Goal: Information Seeking & Learning: Learn about a topic

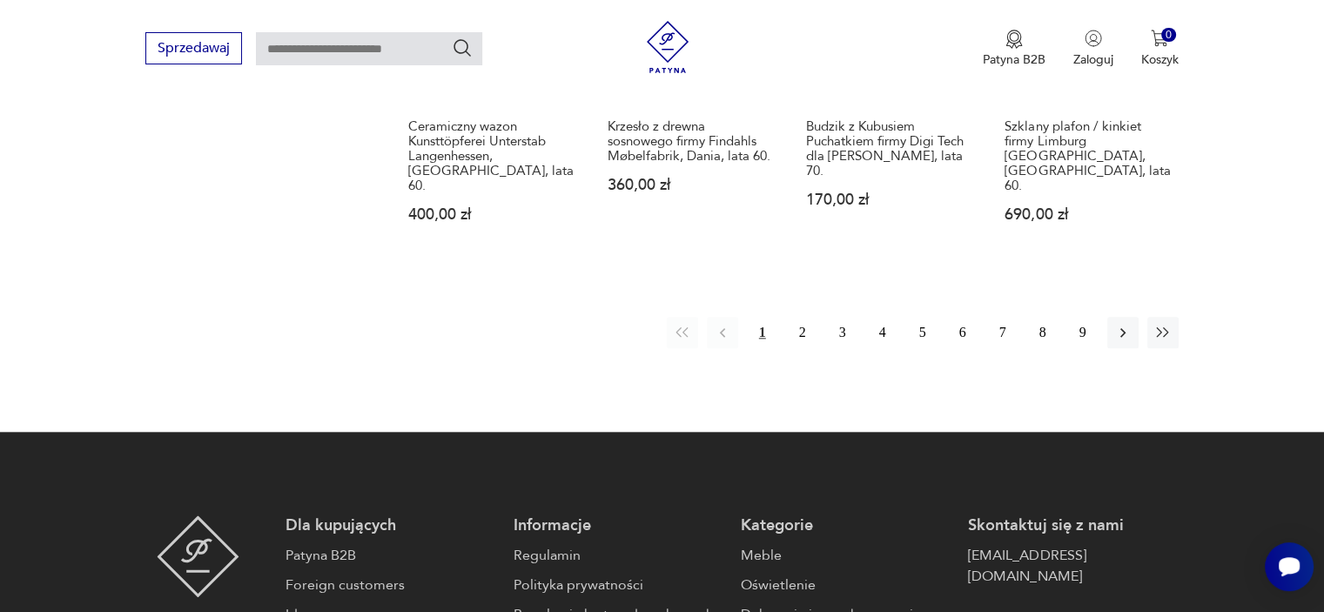
scroll to position [1839, 0]
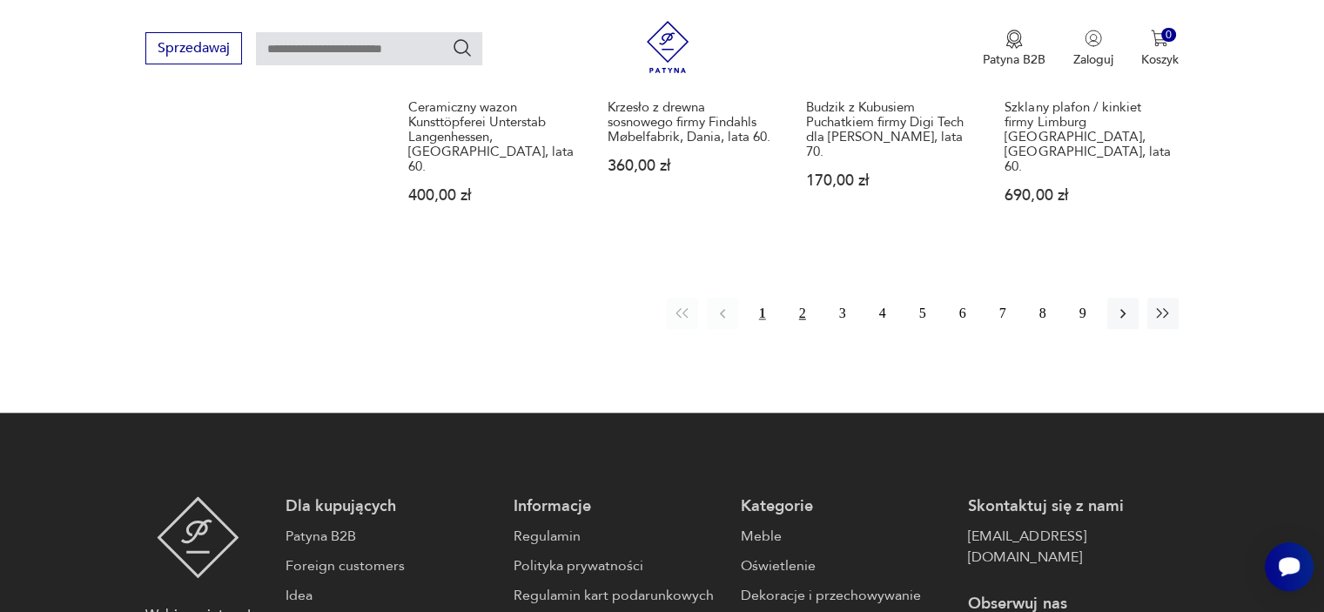
click at [802, 298] on button "2" at bounding box center [802, 313] width 31 height 31
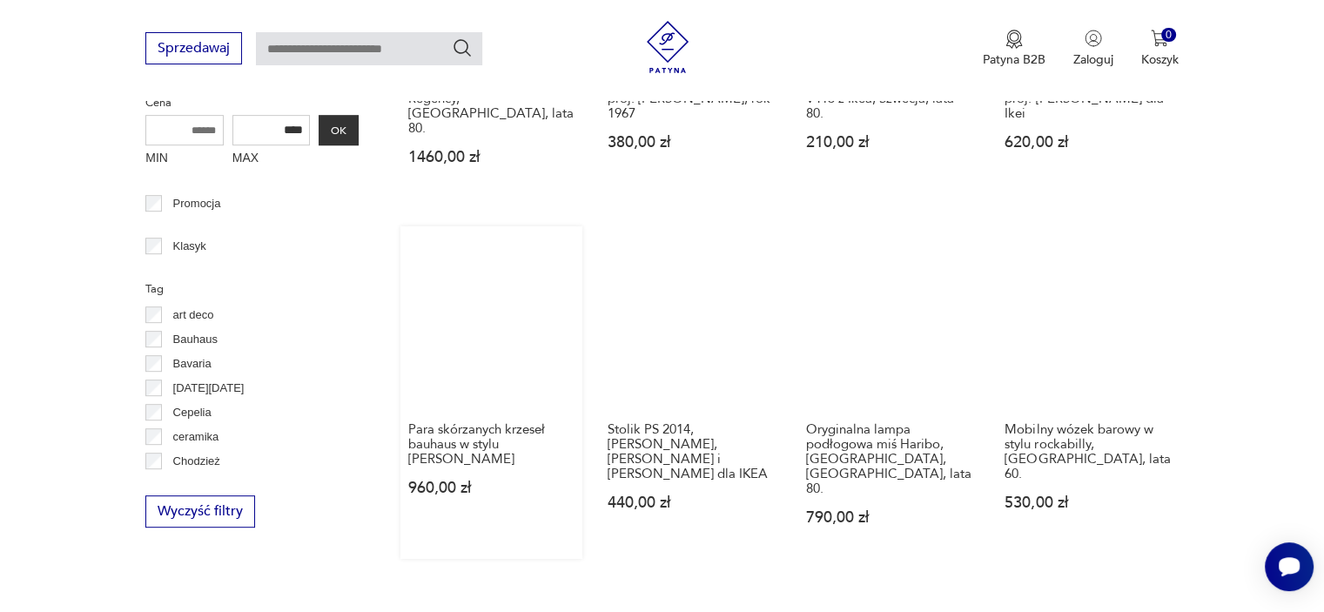
scroll to position [794, 0]
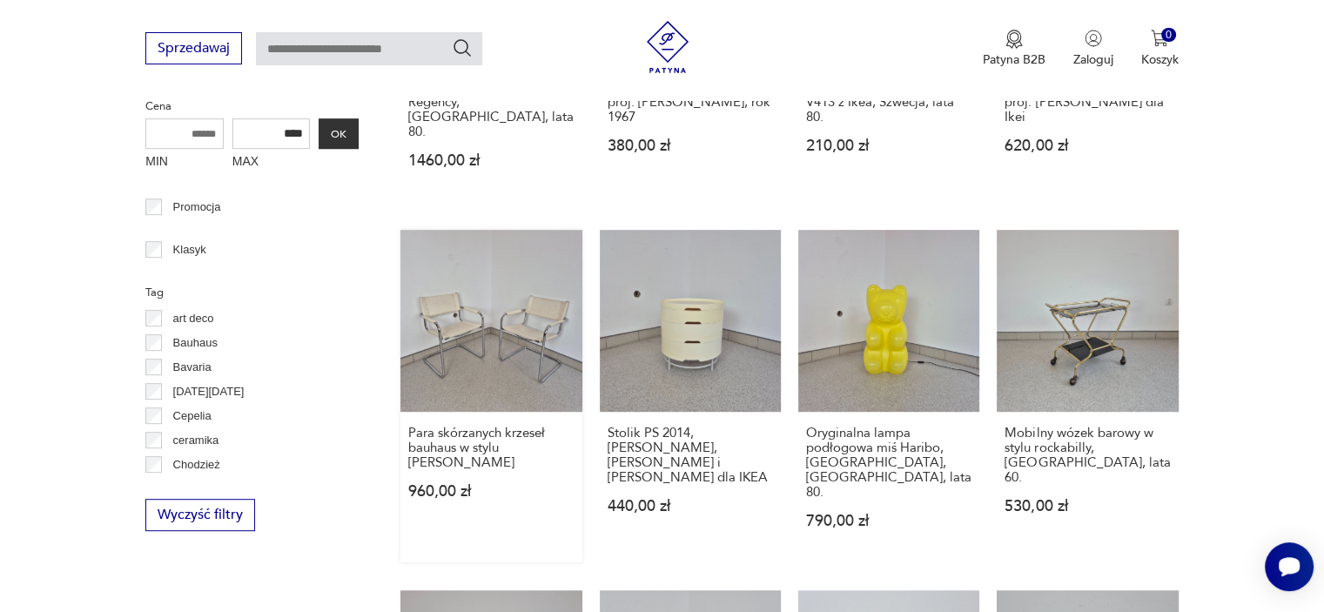
click at [520, 316] on link "Para skórzanych krzeseł bauhaus w stylu [PERSON_NAME] 960,00 zł" at bounding box center [491, 396] width 181 height 332
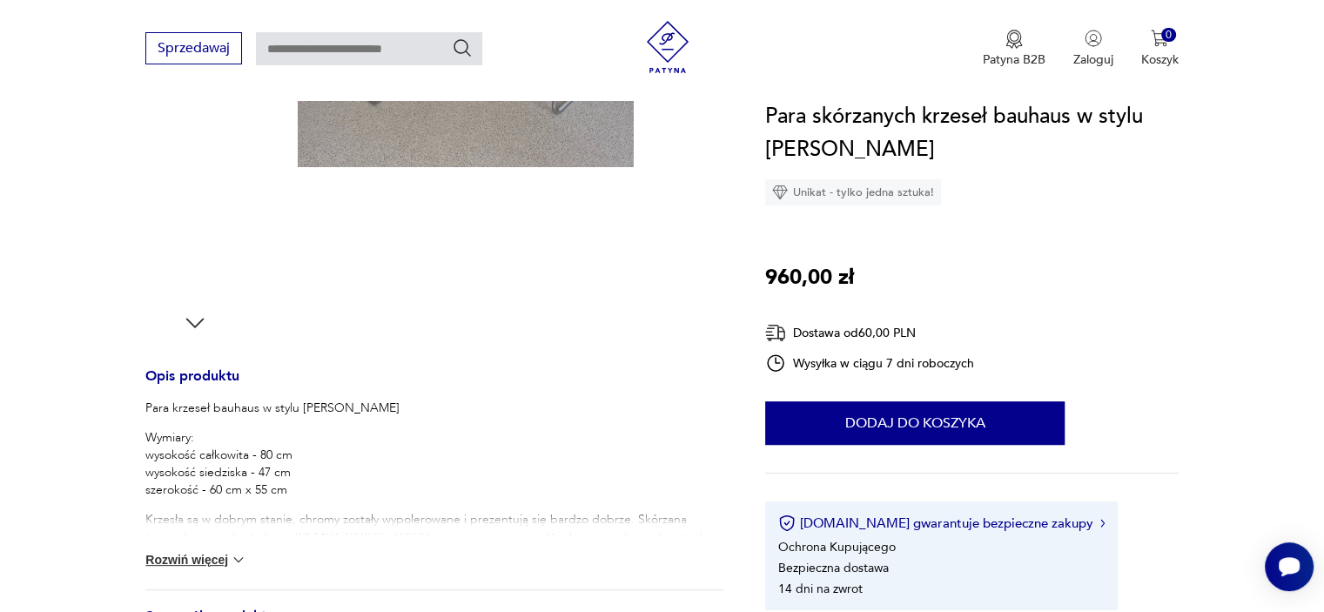
scroll to position [610, 0]
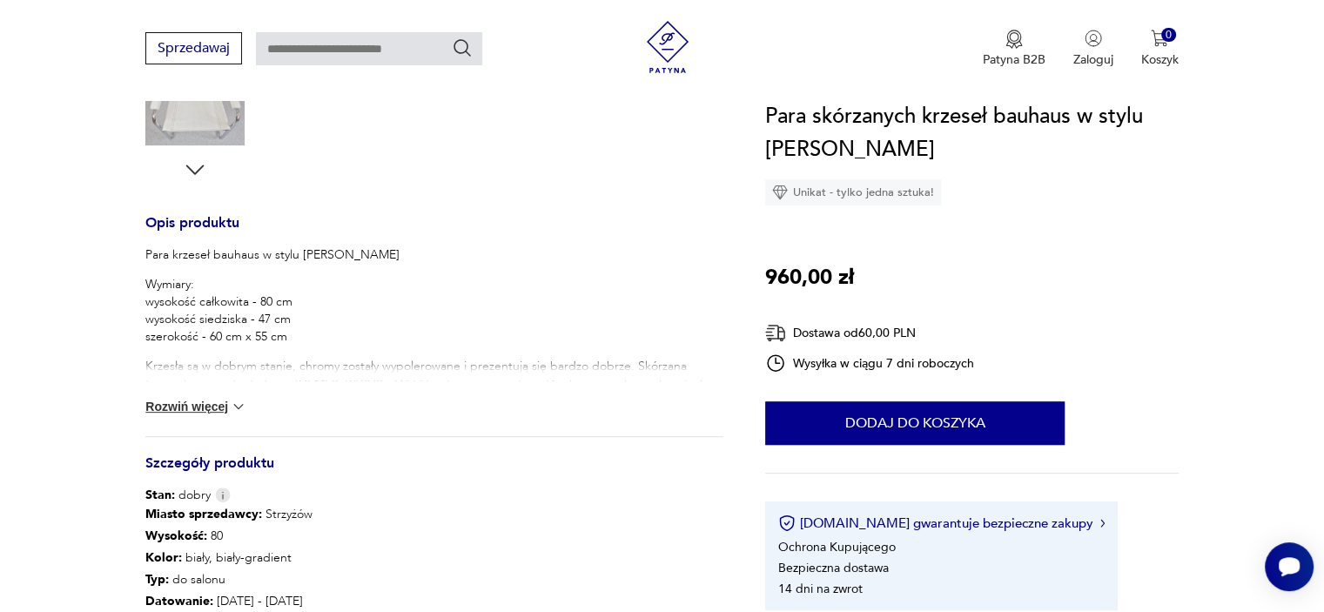
click at [237, 403] on img at bounding box center [238, 406] width 17 height 17
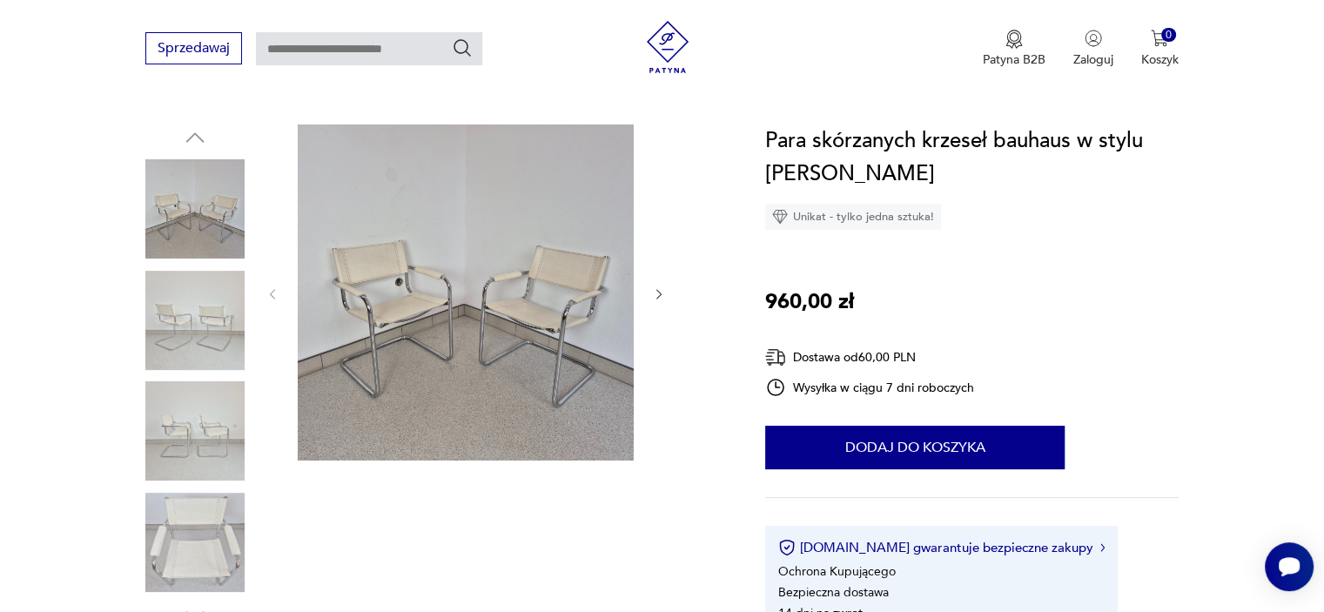
scroll to position [174, 0]
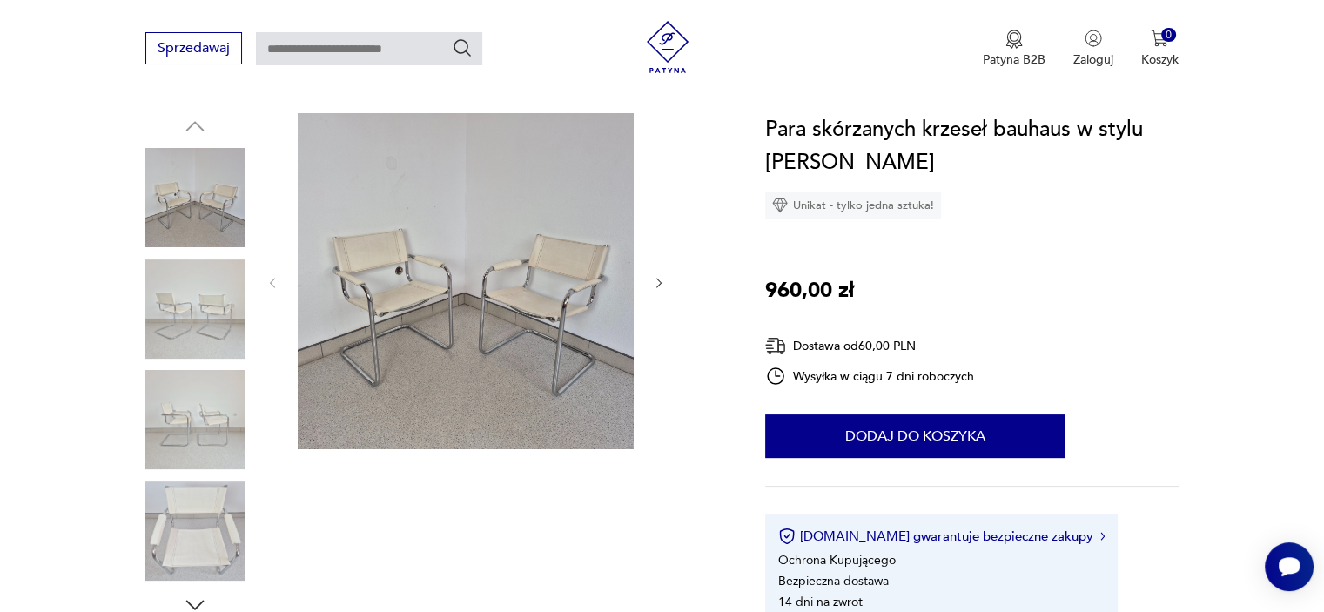
click at [213, 539] on img at bounding box center [194, 531] width 99 height 99
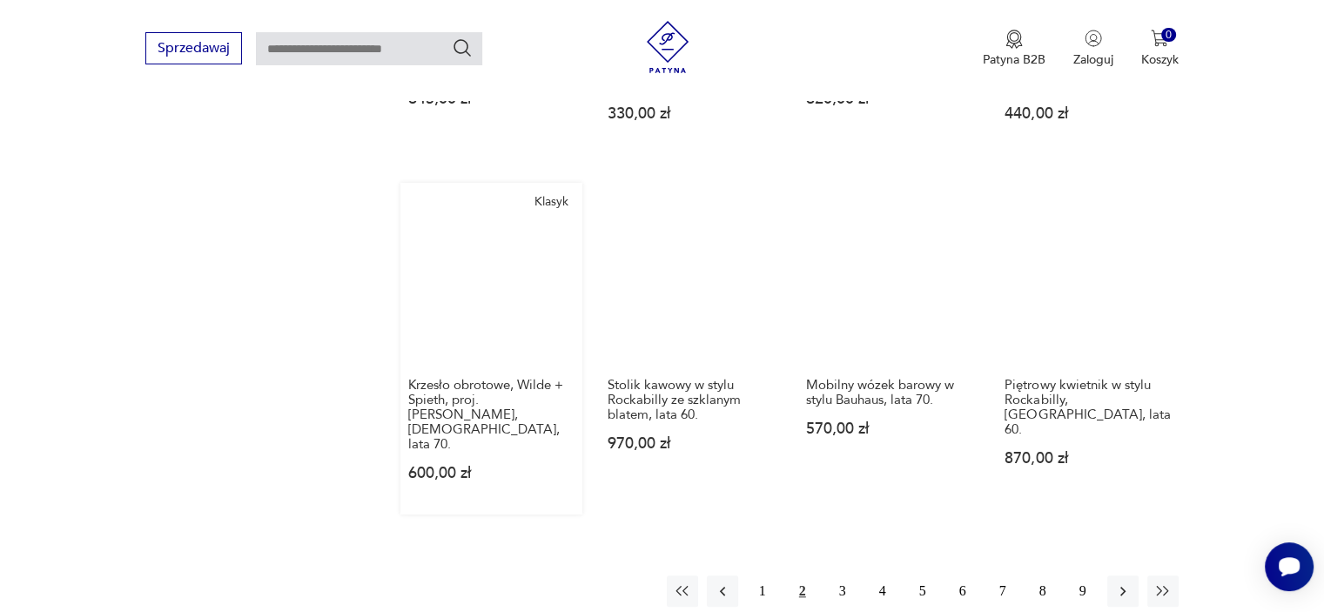
scroll to position [1576, 0]
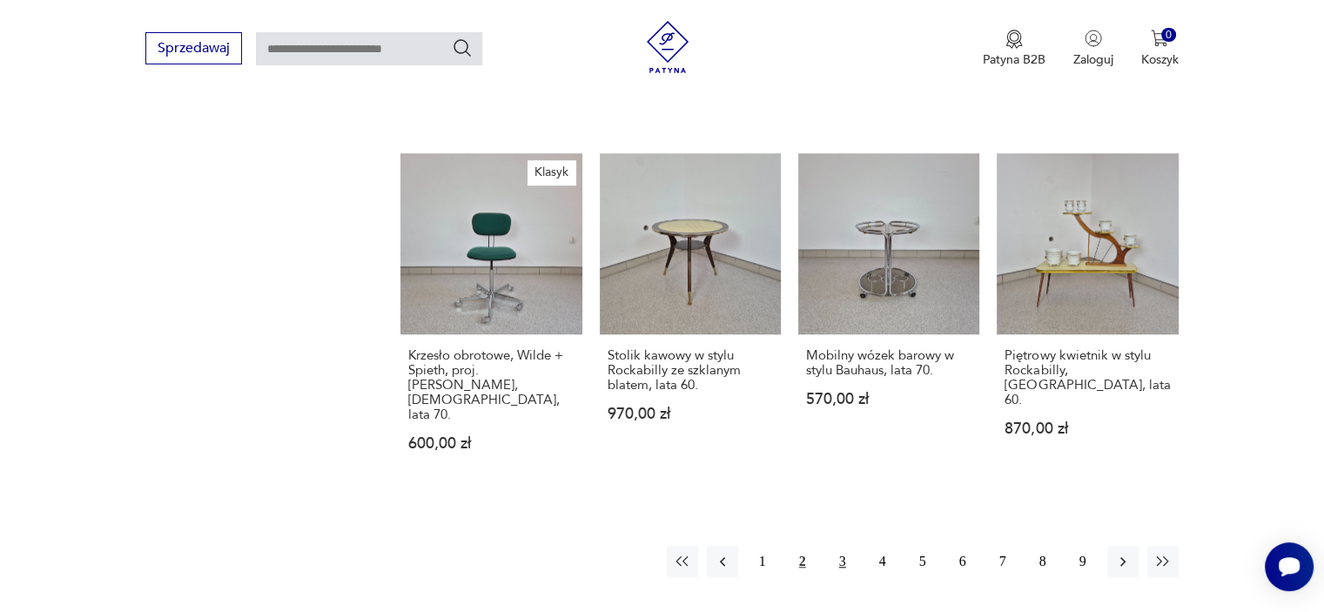
click at [839, 546] on button "3" at bounding box center [842, 561] width 31 height 31
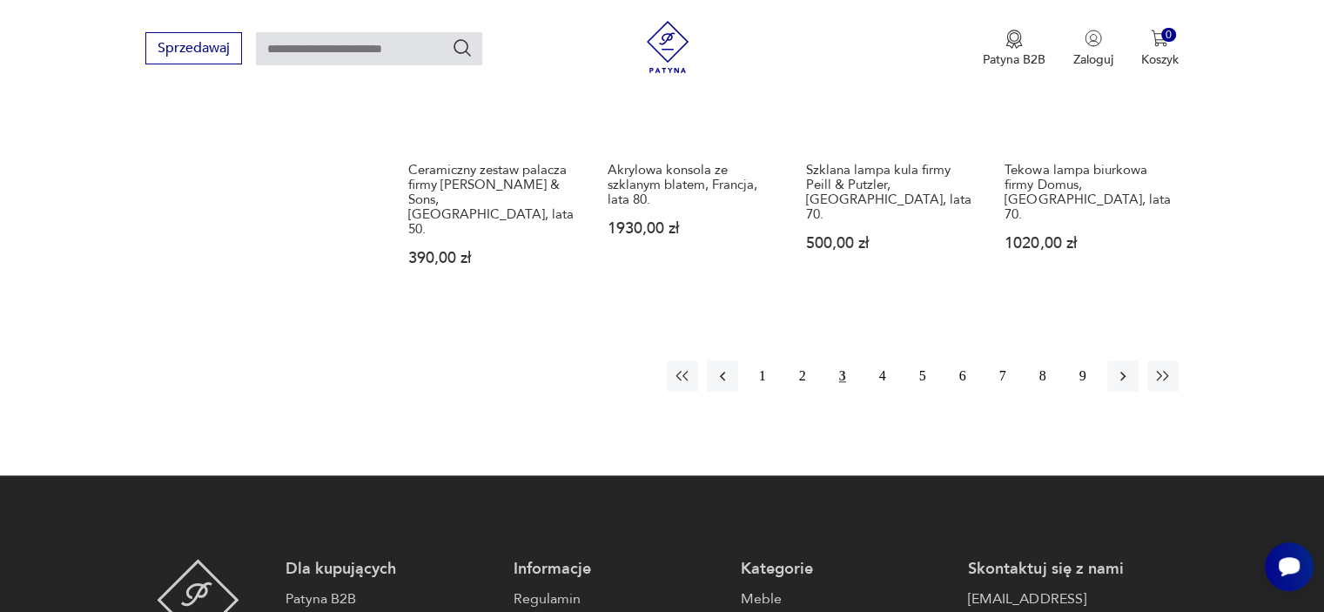
scroll to position [1752, 0]
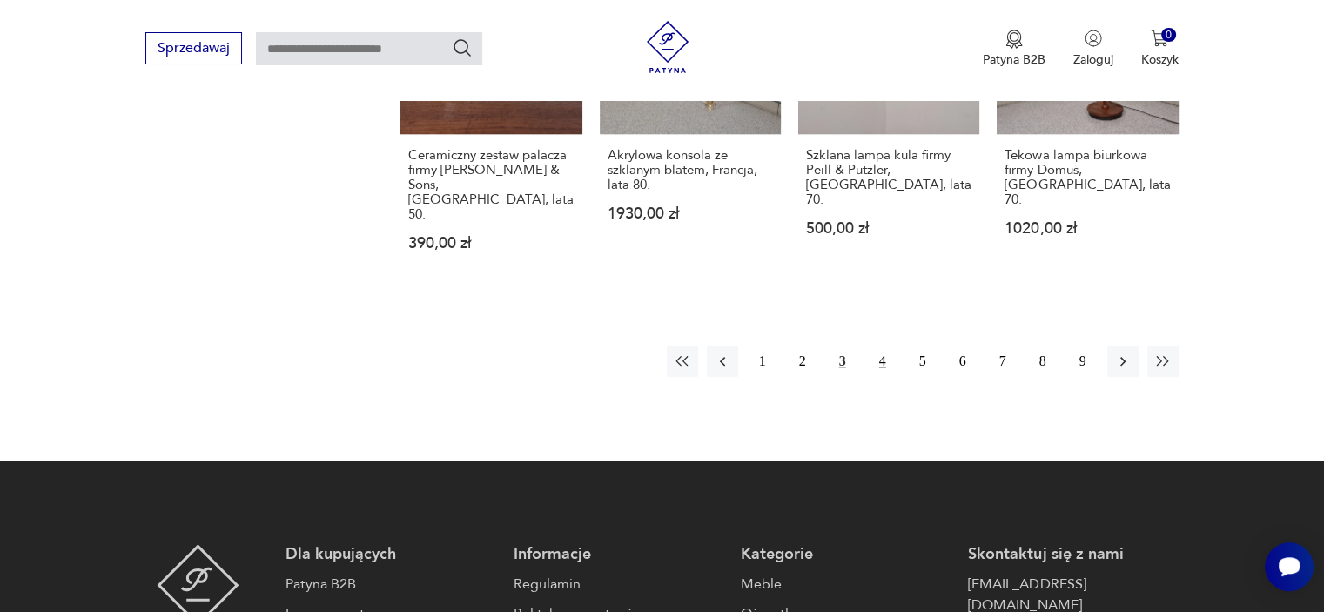
click at [879, 346] on button "4" at bounding box center [882, 361] width 31 height 31
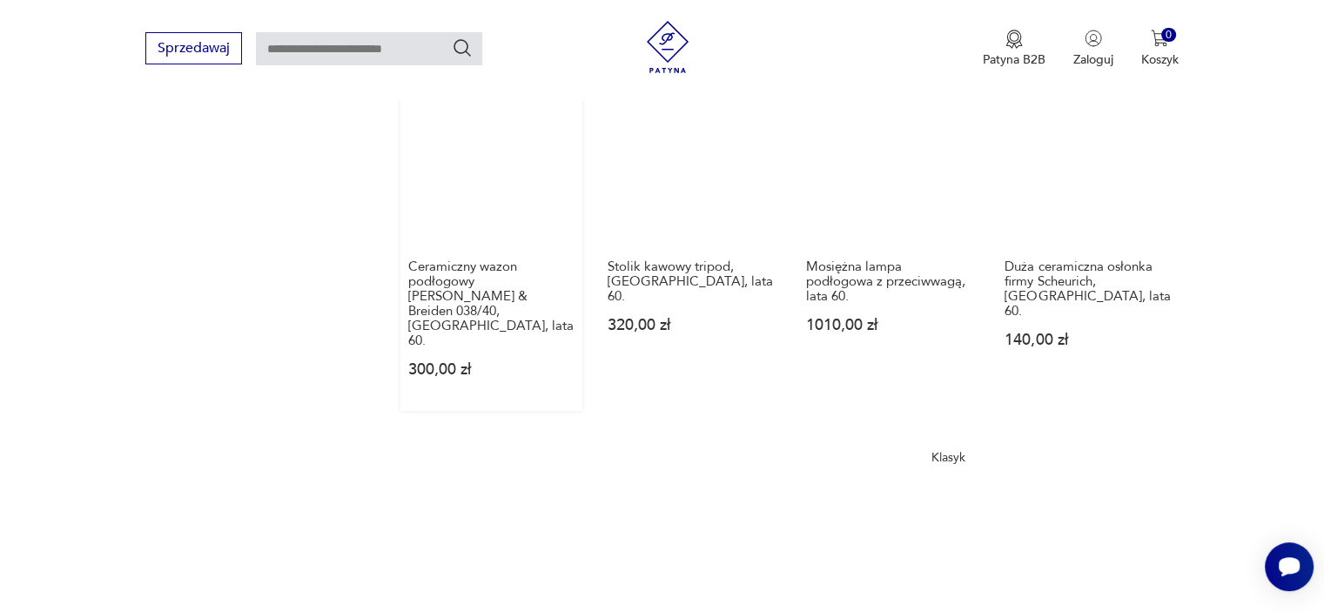
scroll to position [1317, 0]
